Goal: Information Seeking & Learning: Check status

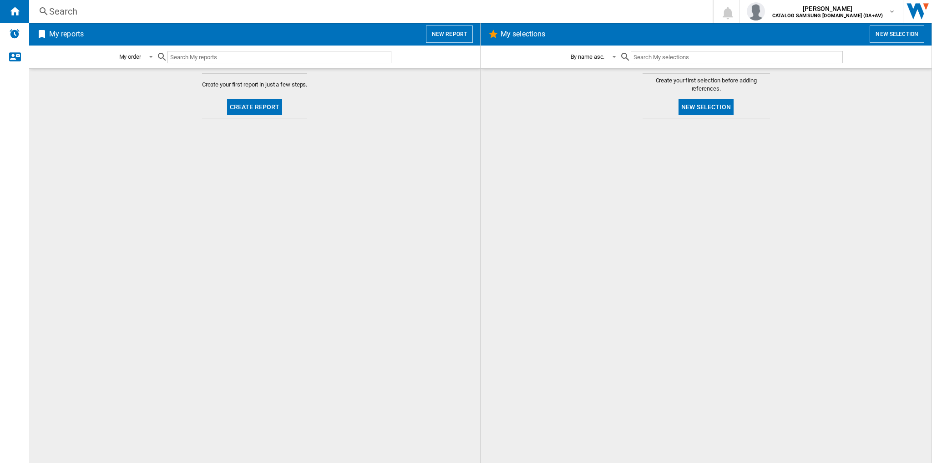
click at [41, 9] on ng-md-icon at bounding box center [43, 11] width 11 height 11
click at [58, 13] on div "Search" at bounding box center [369, 11] width 640 height 13
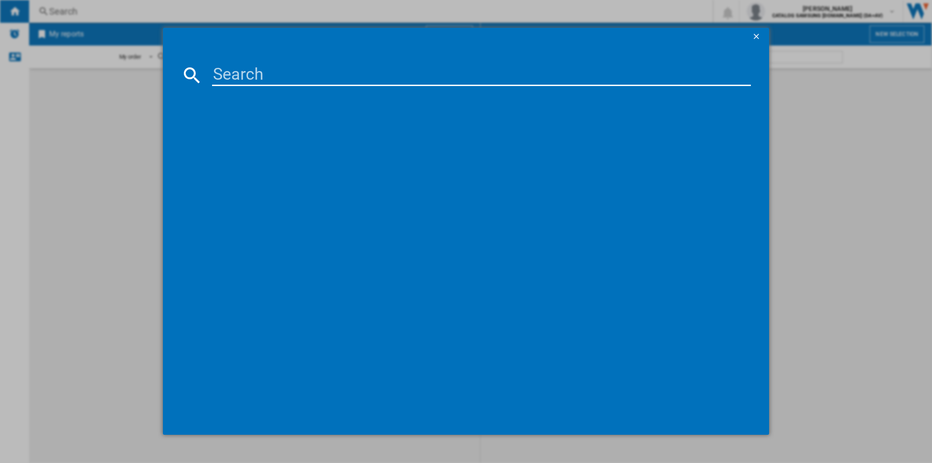
click at [277, 78] on input at bounding box center [481, 75] width 539 height 22
paste input "HTW5618EWMG Freestanding 60/40 French Style Fridge Freezer, Gentle Silver"
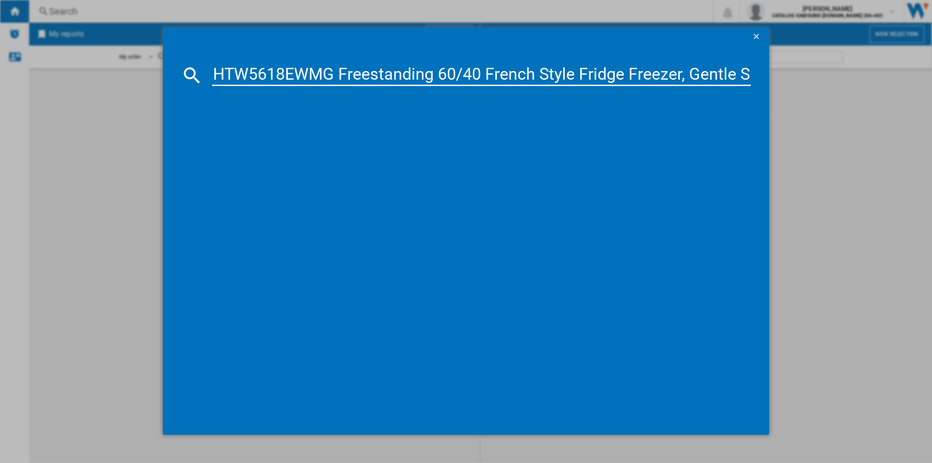
scroll to position [0, 30]
click at [304, 78] on input "HTW5618EWMG Freestanding 60/40 French Style Fridge Freezer, Gentle Silver" at bounding box center [481, 75] width 539 height 22
type input "HTW5618EWMG"
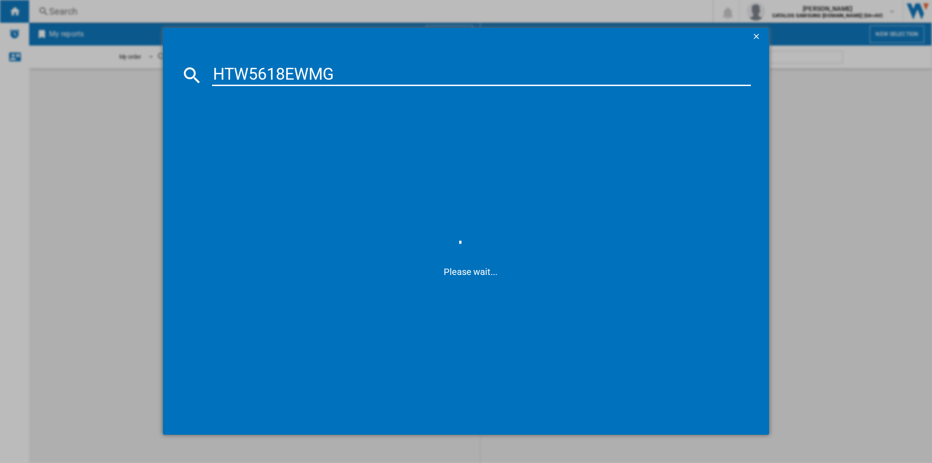
scroll to position [0, 0]
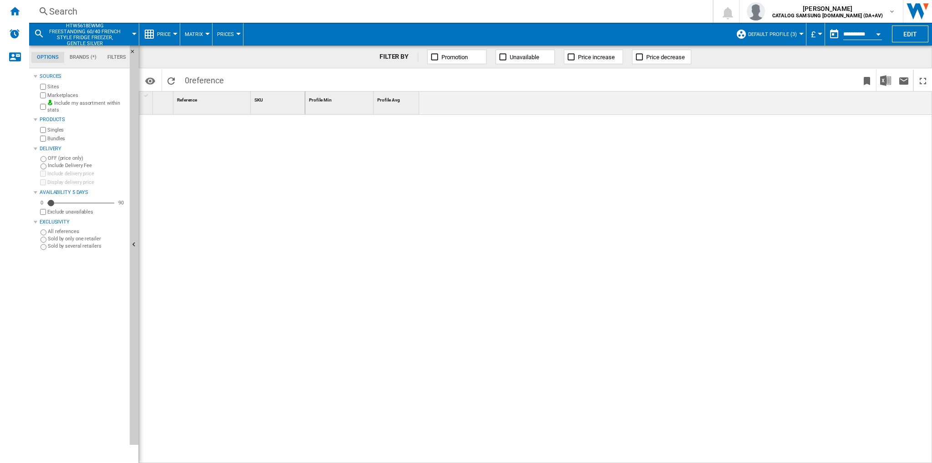
click at [78, 9] on div "Search" at bounding box center [369, 11] width 640 height 13
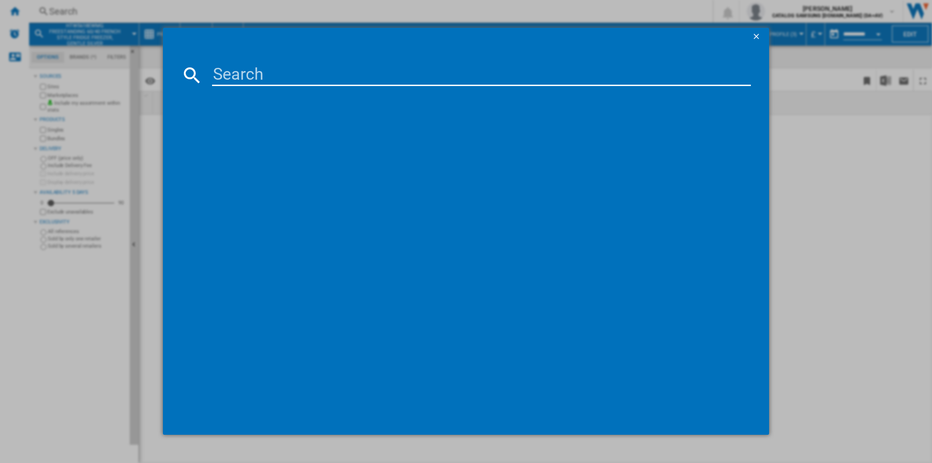
click at [253, 69] on input at bounding box center [481, 75] width 539 height 22
paste input "HTW5618EWMG Freestanding 60/40 French Style Fridge Freezer, Gentle Silver"
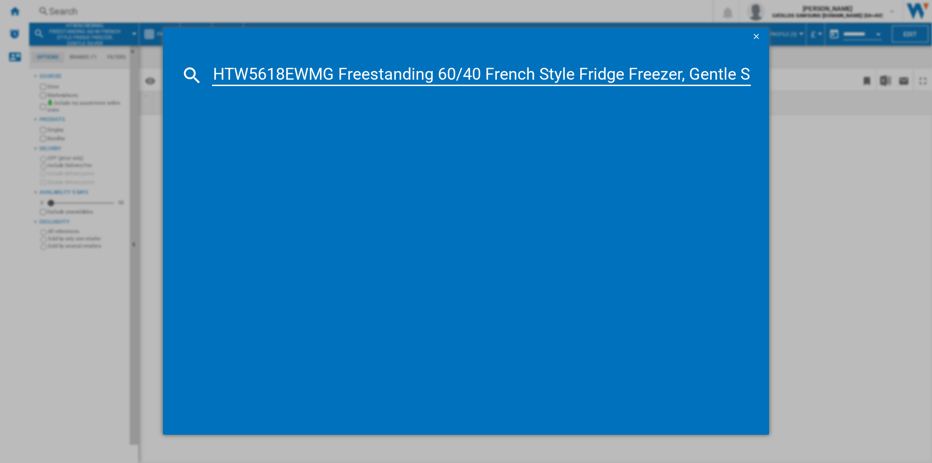
scroll to position [0, 30]
click at [305, 78] on input "HTW5618EWMG Freestanding 60/40 French Style Fridge Freezer, Gentle Silver" at bounding box center [481, 75] width 539 height 22
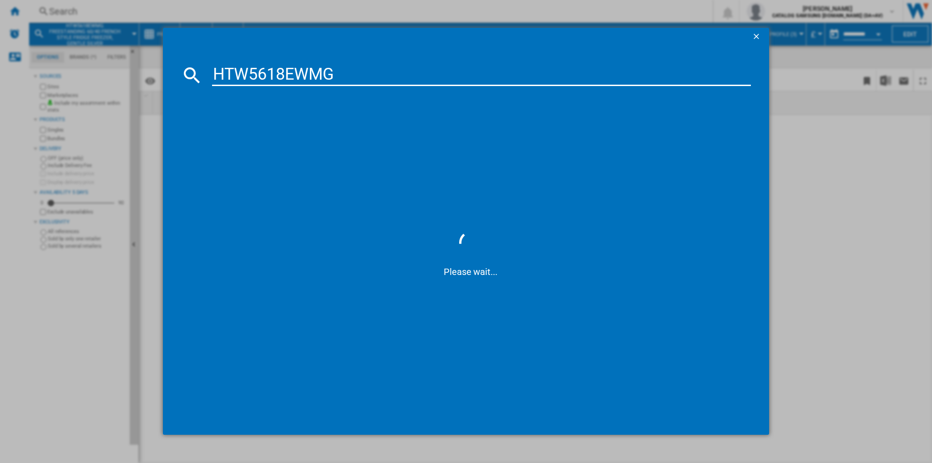
scroll to position [0, 0]
drag, startPoint x: 339, startPoint y: 76, endPoint x: 183, endPoint y: 71, distance: 155.3
click at [183, 71] on div "HTW5618EWMG" at bounding box center [466, 75] width 570 height 22
paste input "CR3818EN"
type input "HCR3818ENMG"
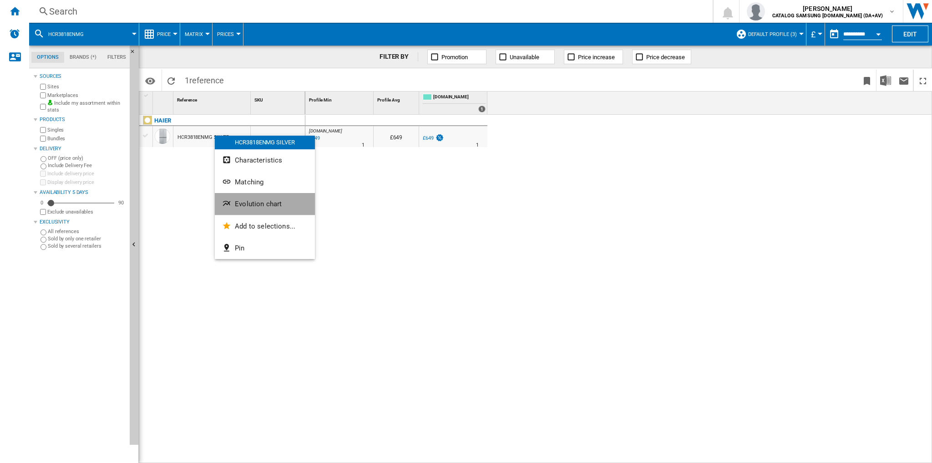
click at [267, 206] on span "Evolution chart" at bounding box center [258, 204] width 47 height 8
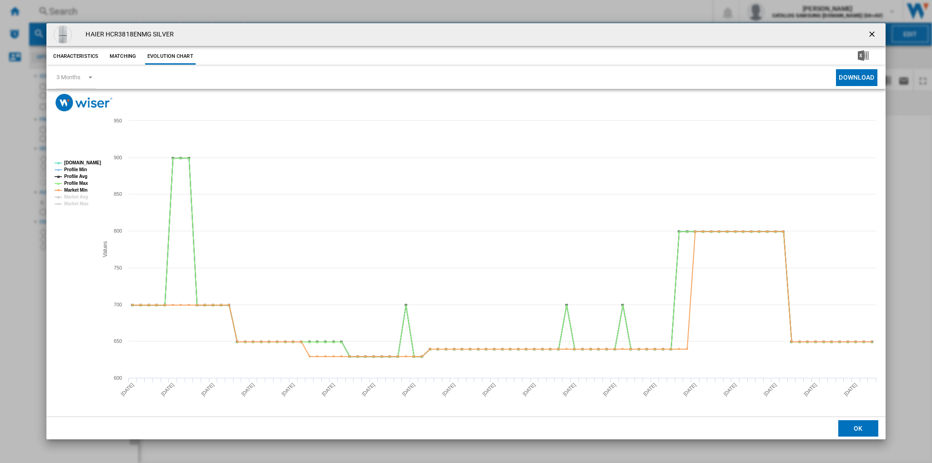
click at [871, 33] on ng-md-icon "getI18NText('BUTTONS.CLOSE_DIALOG')" at bounding box center [873, 35] width 11 height 11
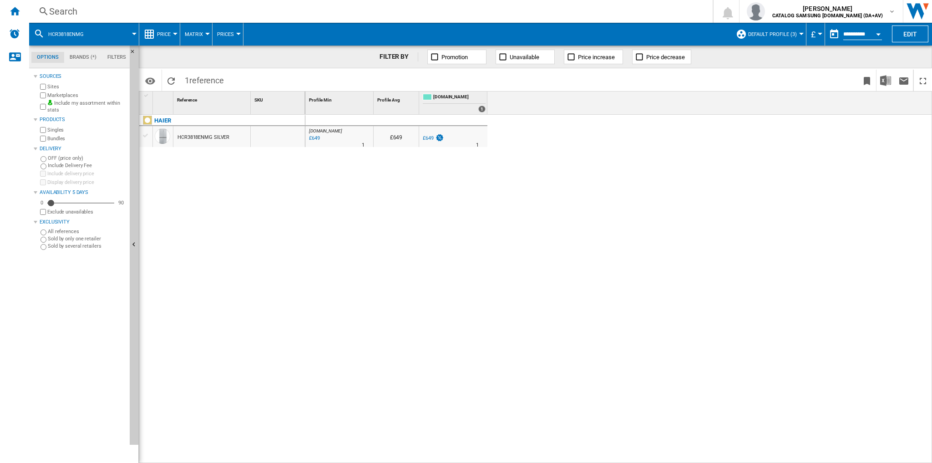
click at [61, 12] on div "Search" at bounding box center [369, 11] width 640 height 13
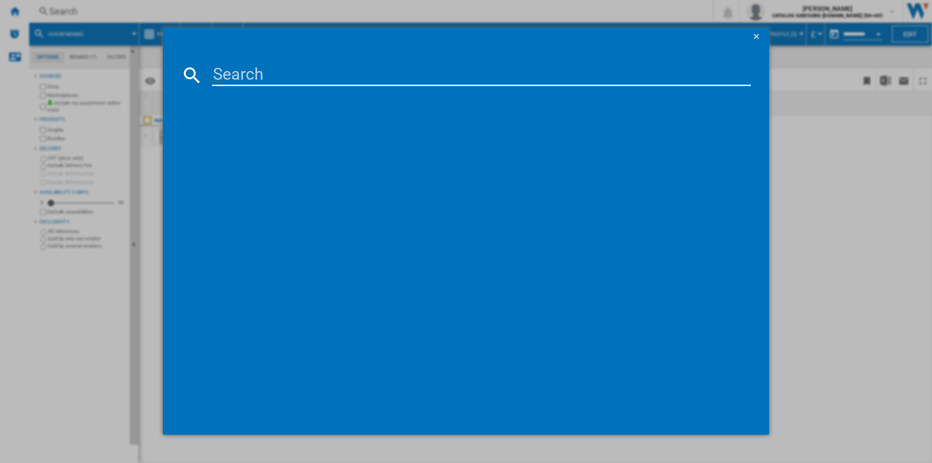
type input "HSW79F18ANMM"
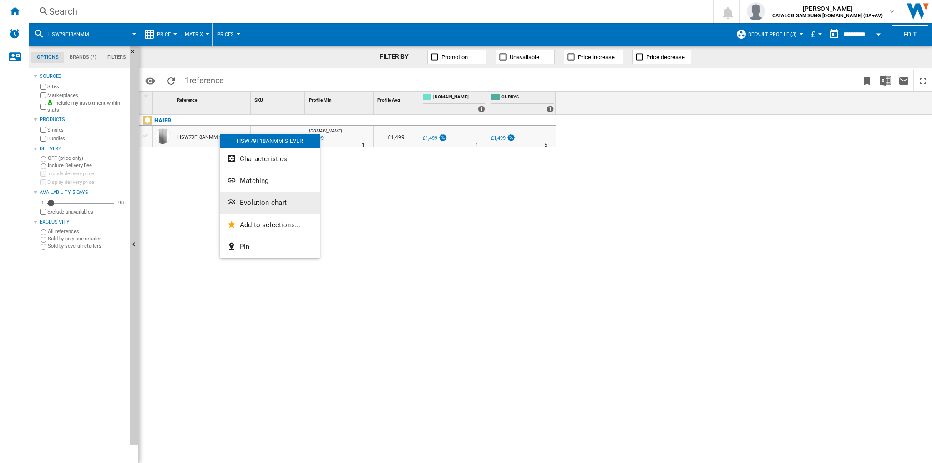
click at [254, 203] on span "Evolution chart" at bounding box center [263, 202] width 47 height 8
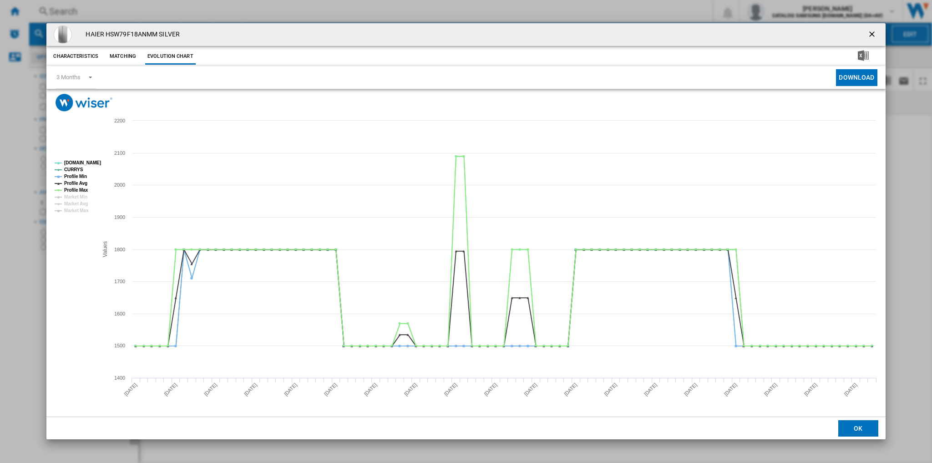
click at [870, 33] on ng-md-icon "getI18NText('BUTTONS.CLOSE_DIALOG')" at bounding box center [873, 35] width 11 height 11
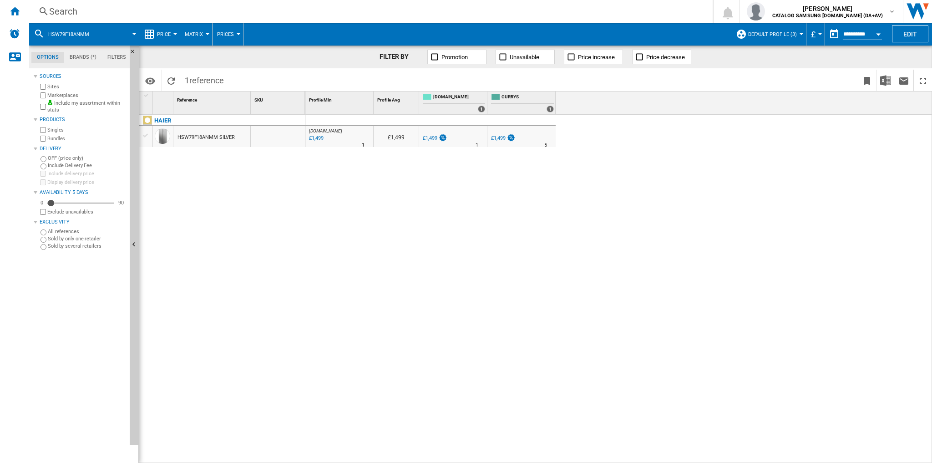
click at [120, 56] on md-tab-item "Filters" at bounding box center [117, 57] width 30 height 11
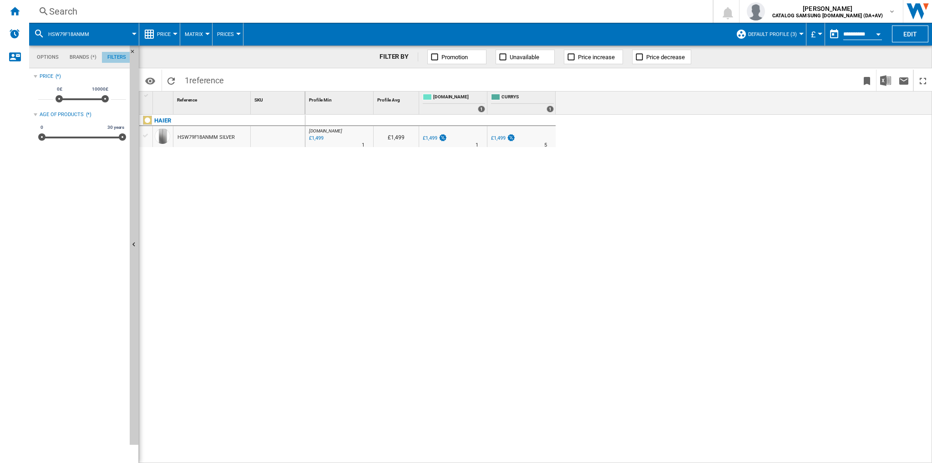
scroll to position [59, 0]
click at [120, 56] on md-tab-item "Filters" at bounding box center [117, 57] width 30 height 11
click at [53, 56] on md-tab-item "Options" at bounding box center [47, 57] width 33 height 11
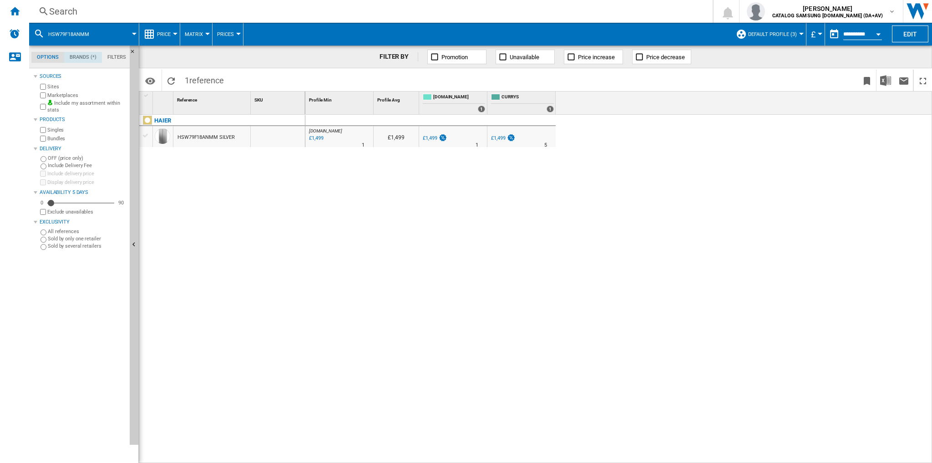
click at [78, 55] on md-tab-item "Brands (*)" at bounding box center [83, 57] width 38 height 11
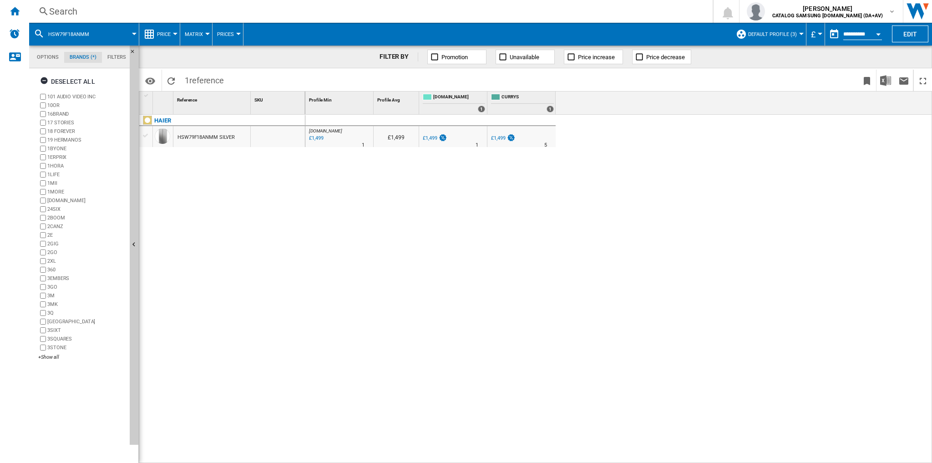
scroll to position [35, 0]
click at [51, 58] on md-tab-item "Options" at bounding box center [47, 57] width 33 height 11
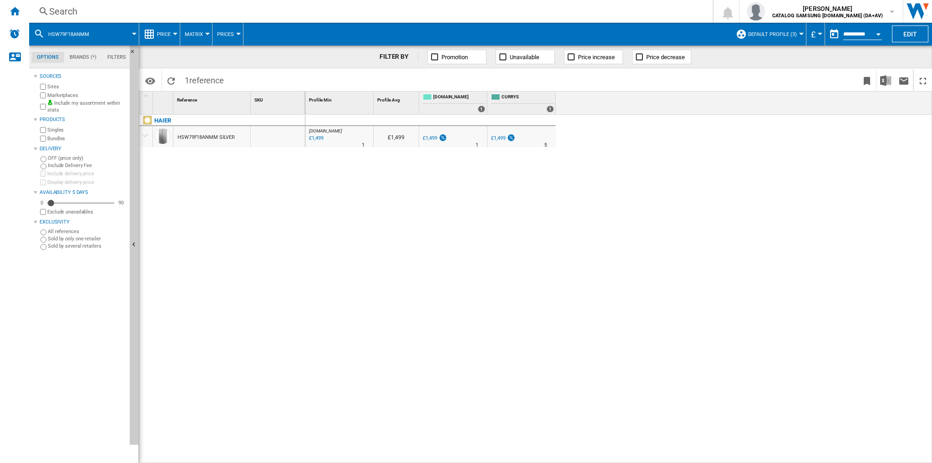
click at [204, 36] on button "Matrix" at bounding box center [196, 34] width 23 height 23
click at [224, 35] on md-backdrop at bounding box center [466, 231] width 932 height 463
click at [224, 35] on span "Prices" at bounding box center [225, 34] width 17 height 6
click at [224, 35] on md-backdrop at bounding box center [466, 231] width 932 height 463
click at [173, 33] on div at bounding box center [175, 34] width 5 height 2
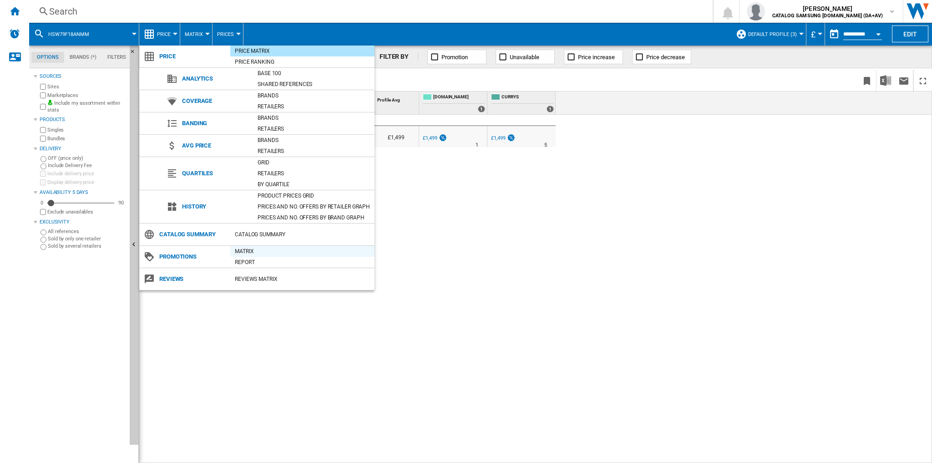
click at [244, 253] on div "Matrix" at bounding box center [302, 251] width 144 height 9
